Goal: Find specific page/section: Find specific page/section

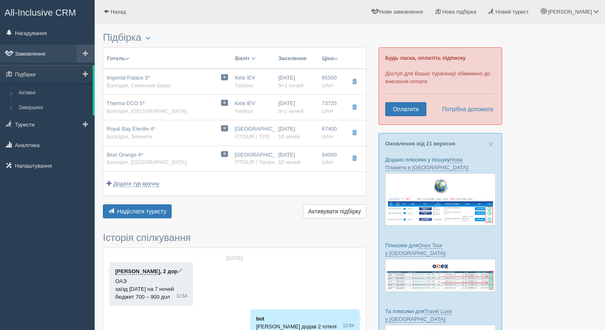
click at [47, 57] on link "Замовлення" at bounding box center [47, 53] width 95 height 18
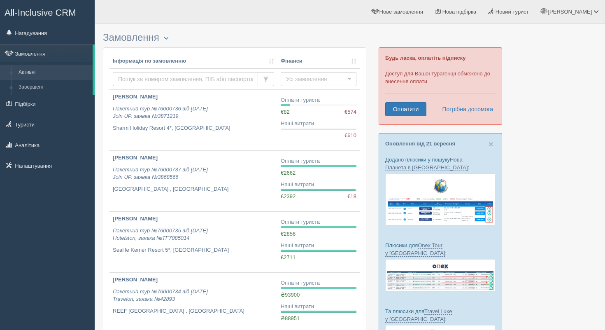
click at [148, 76] on input "text" at bounding box center [185, 79] width 145 height 14
type input "Andriianova"
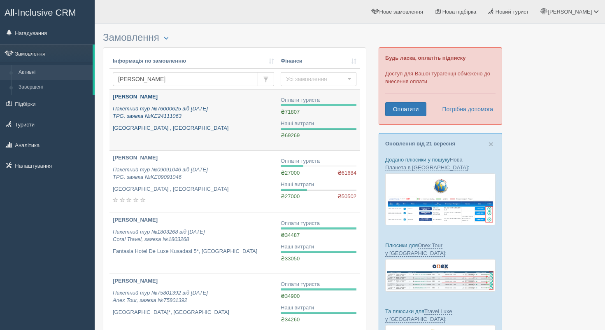
click at [158, 99] on b "Андріянова Ольга Володимирівна" at bounding box center [135, 96] width 45 height 6
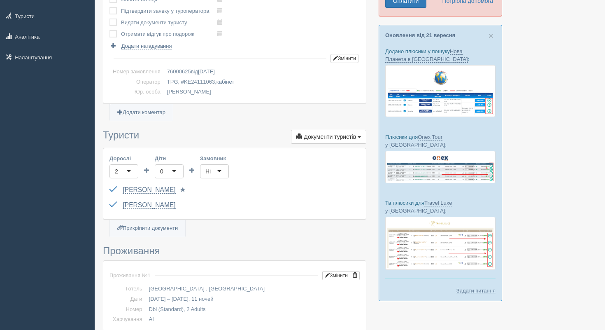
scroll to position [130, 0]
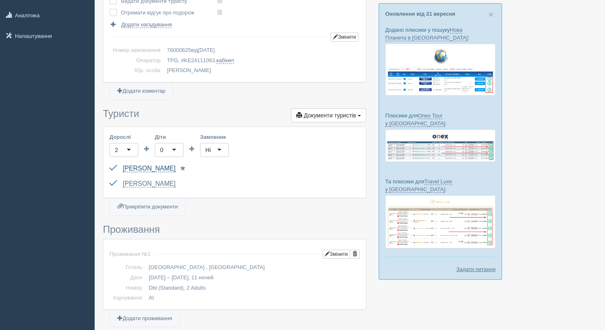
click at [174, 168] on link "[PERSON_NAME]" at bounding box center [149, 168] width 53 height 7
